Goal: Find specific page/section: Find specific page/section

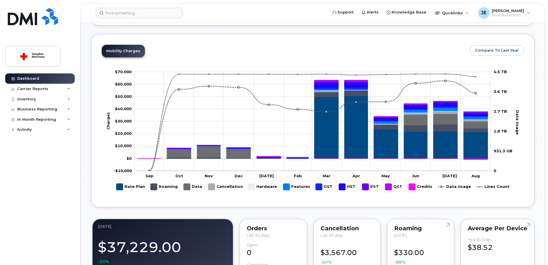
scroll to position [259, 0]
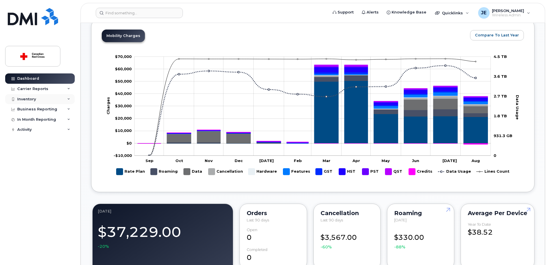
click at [42, 100] on div "Inventory" at bounding box center [40, 99] width 70 height 10
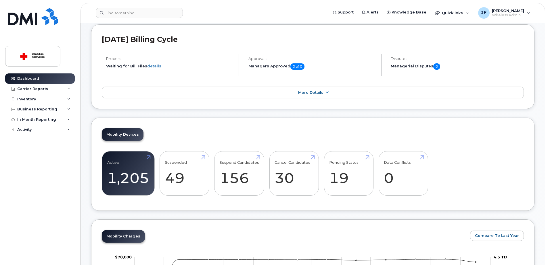
scroll to position [57, 0]
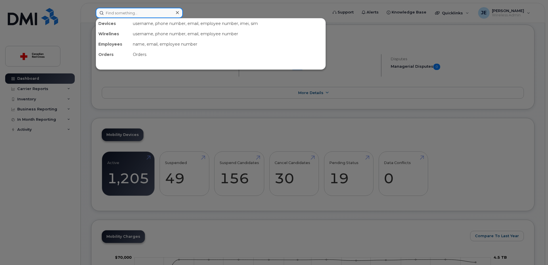
click at [147, 14] on input at bounding box center [139, 13] width 87 height 10
paste input "G7F54D0W09"
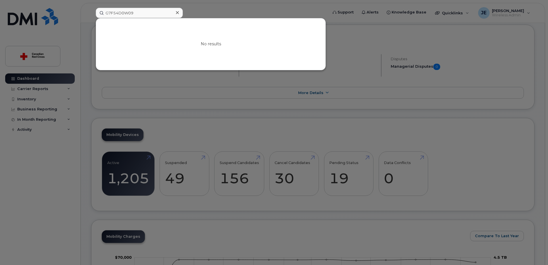
click at [46, 180] on div at bounding box center [274, 132] width 548 height 265
click at [117, 15] on input "G7F54D0W09" at bounding box center [139, 13] width 87 height 10
click at [117, 15] on input "G7F5re4D0W09" at bounding box center [139, 13] width 87 height 10
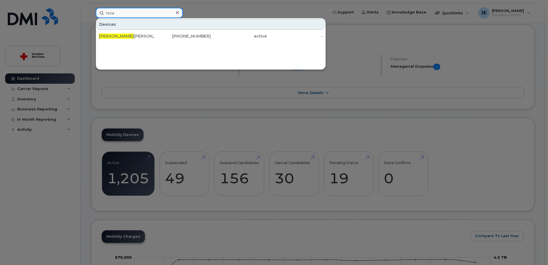
type input "[PERSON_NAME]"
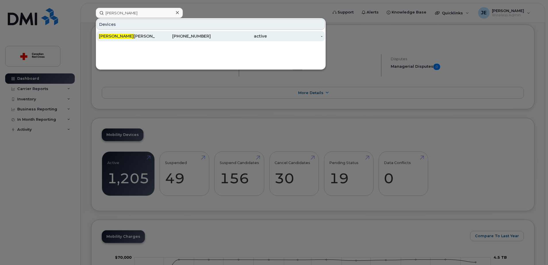
click at [122, 37] on div "[PERSON_NAME]" at bounding box center [127, 36] width 56 height 6
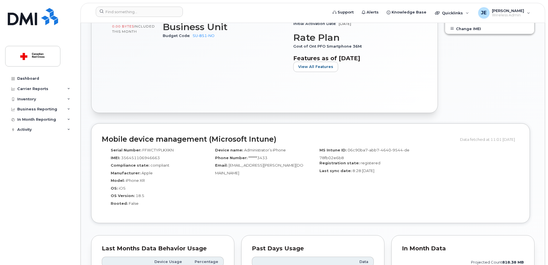
scroll to position [373, 0]
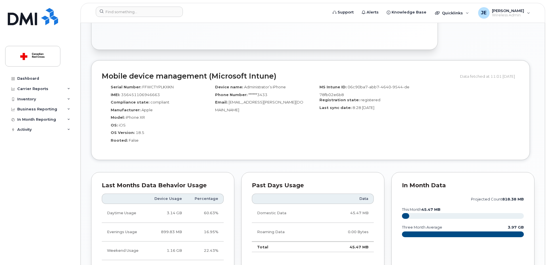
click at [157, 88] on span "FFWCTYPLKXKN" at bounding box center [157, 87] width 31 height 5
copy span "FFWCTYPLKXKN"
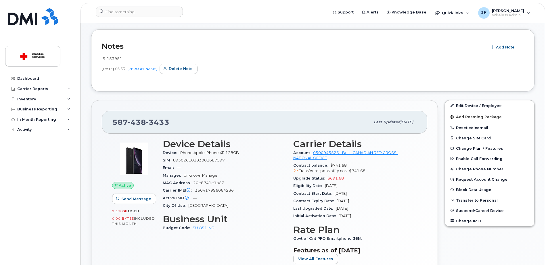
scroll to position [0, 0]
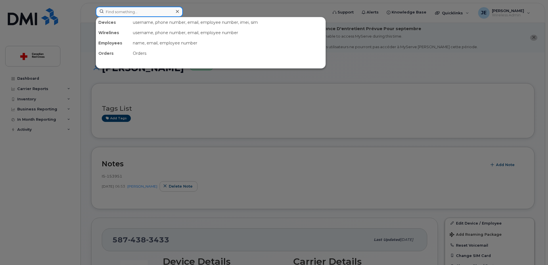
click at [151, 14] on input at bounding box center [139, 12] width 87 height 10
paste input "FFWCTYPLKXKN"
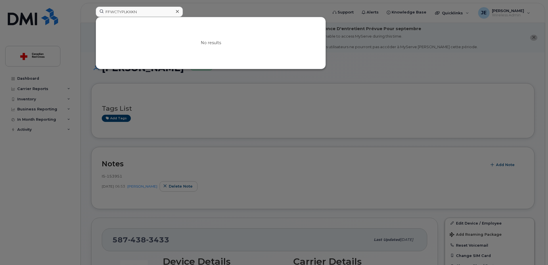
click at [61, 157] on div at bounding box center [274, 132] width 548 height 265
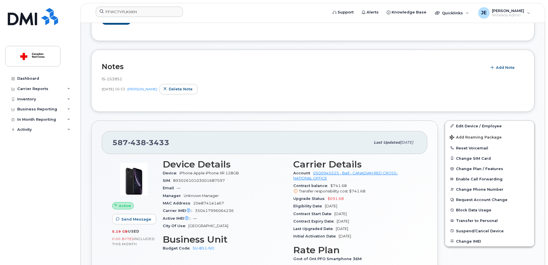
scroll to position [115, 0]
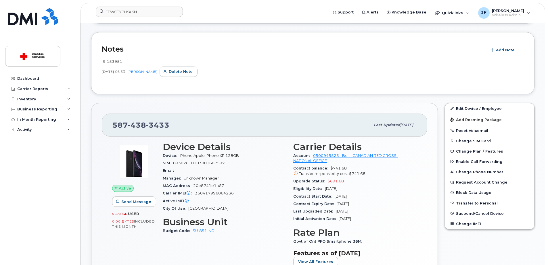
click at [216, 191] on div "Carrier IMEI Carrier IMEI is reported during the last billing cycle or change o…" at bounding box center [225, 193] width 124 height 7
copy span "350417996064236"
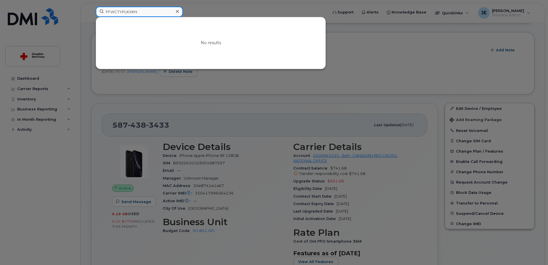
click at [153, 9] on input "FFWCTYPLKXKN" at bounding box center [139, 12] width 87 height 10
paste input "350417996064236"
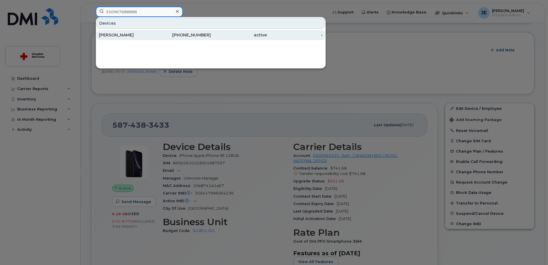
type input "350967688888"
click at [124, 33] on div "Eva Kuzyk" at bounding box center [127, 35] width 56 height 6
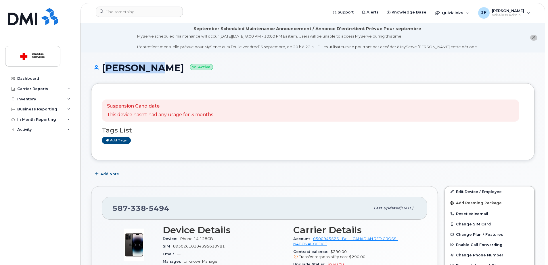
drag, startPoint x: 104, startPoint y: 70, endPoint x: 151, endPoint y: 73, distance: 46.6
click at [151, 73] on h1 "[PERSON_NAME] Active" at bounding box center [312, 68] width 443 height 10
copy h1 "[PERSON_NAME]"
